Goal: Information Seeking & Learning: Learn about a topic

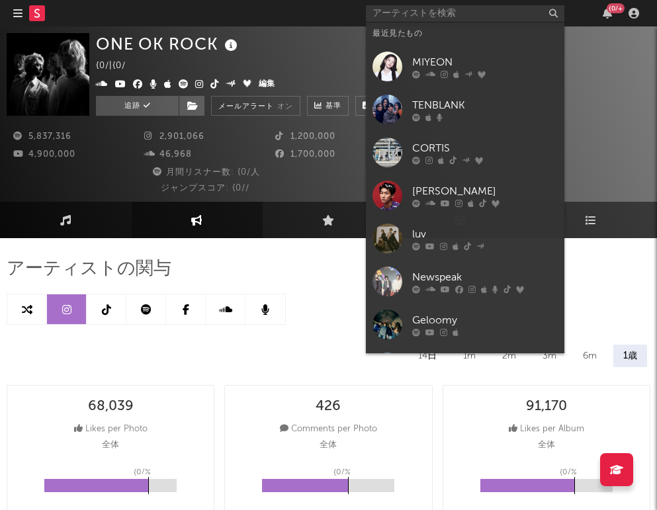
select select "6m"
click at [468, 191] on div "[PERSON_NAME]" at bounding box center [485, 191] width 146 height 16
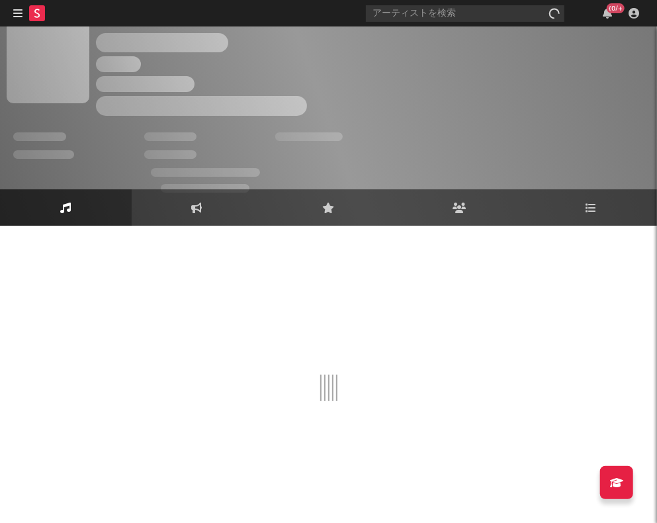
scroll to position [16, 0]
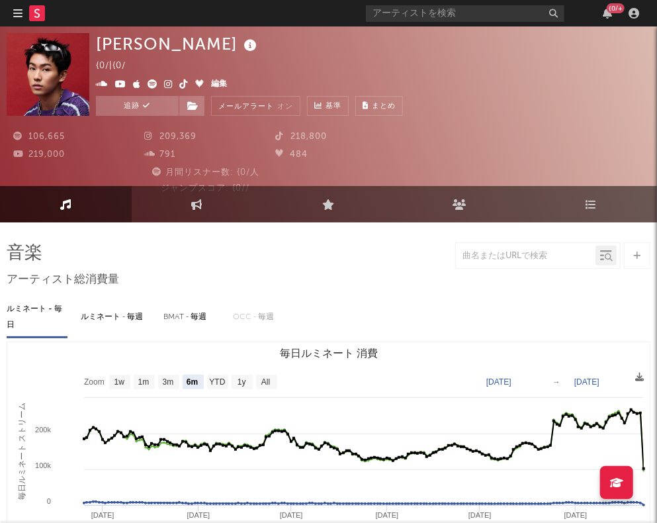
select select "6m"
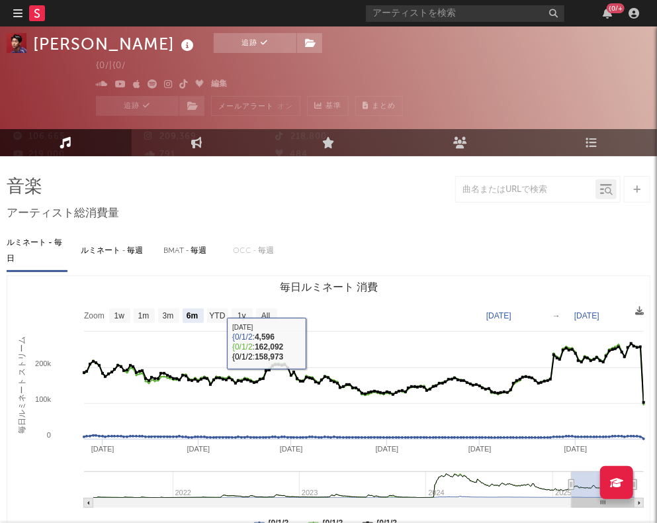
scroll to position [0, 0]
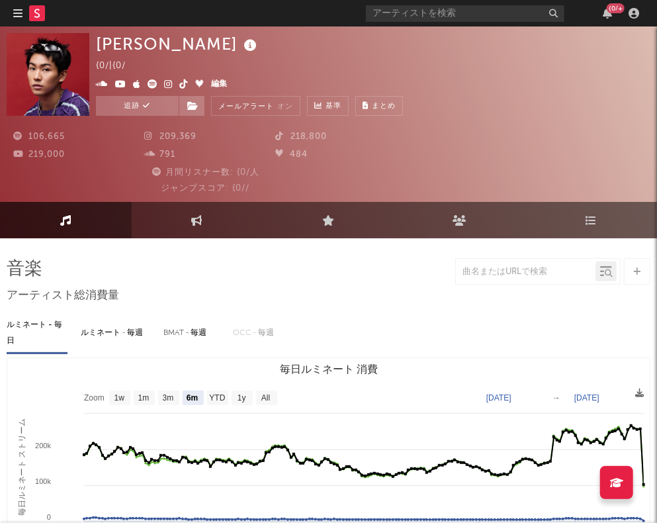
click at [597, 220] on icon at bounding box center [590, 220] width 11 height 11
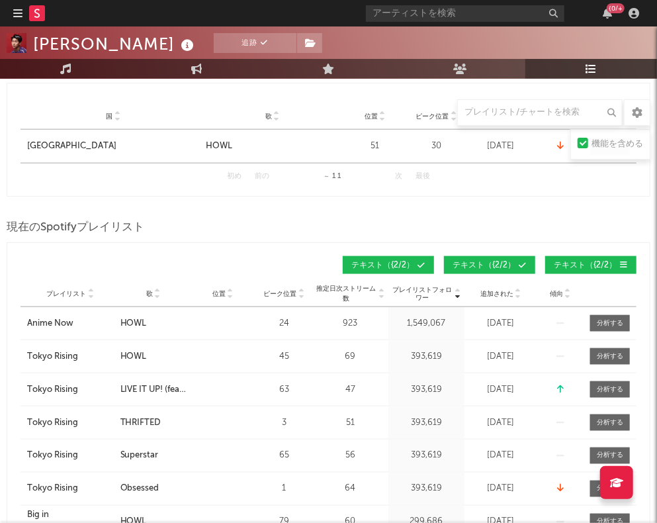
scroll to position [578, 0]
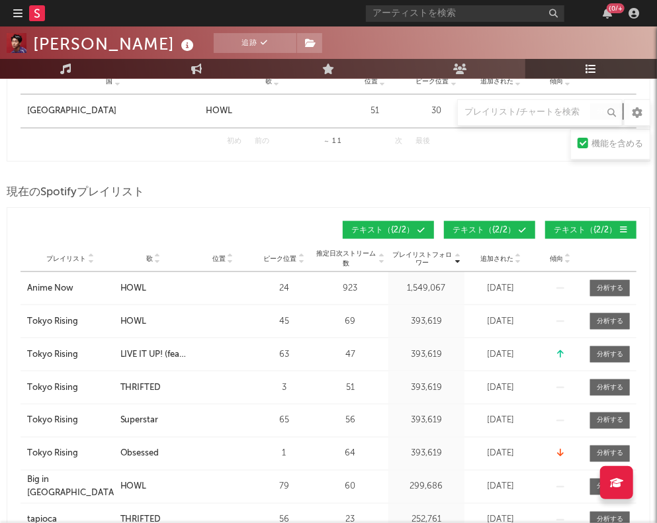
click at [567, 261] on div "プレイリスト 市 歌 位置 ピーク位置 推定日次ストリーム数 プレイリストフォロワー 毎日のストリーム 追加された 終了日時 傾向" at bounding box center [329, 258] width 616 height 26
click at [567, 259] on icon at bounding box center [567, 261] width 7 height 5
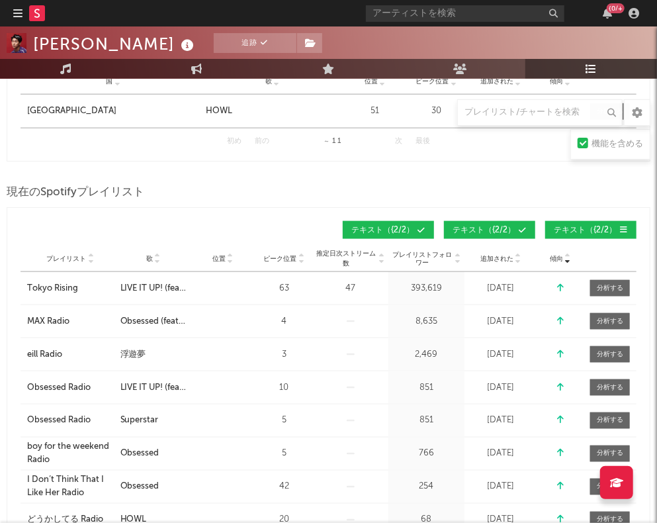
click at [566, 253] on icon at bounding box center [567, 255] width 7 height 5
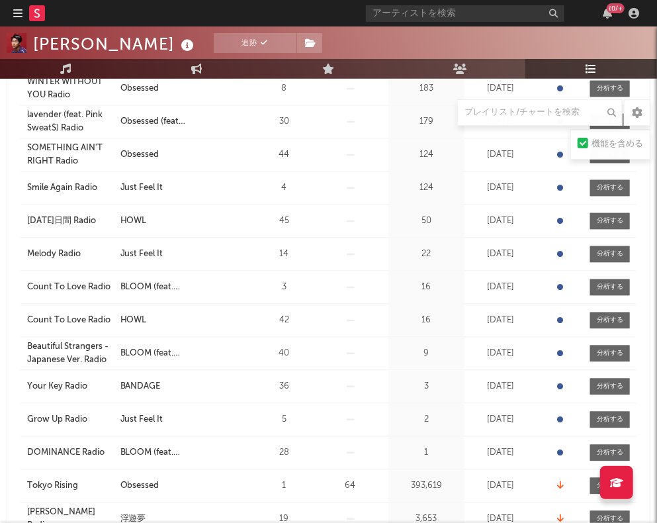
scroll to position [992, 0]
